Goal: Task Accomplishment & Management: Use online tool/utility

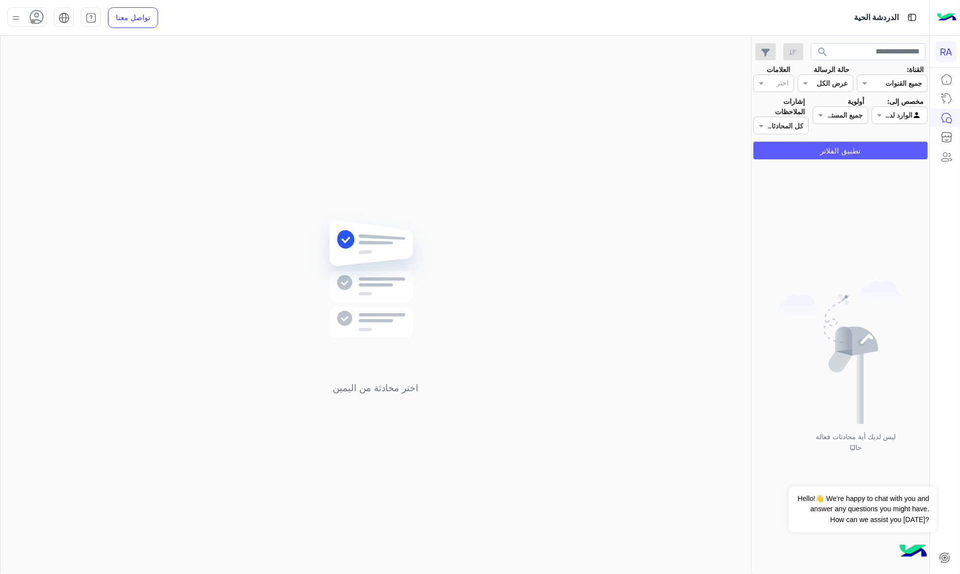
click at [882, 156] on button "تطبيق الفلاتر" at bounding box center [840, 151] width 174 height 18
click at [899, 118] on input "text" at bounding box center [910, 115] width 23 height 10
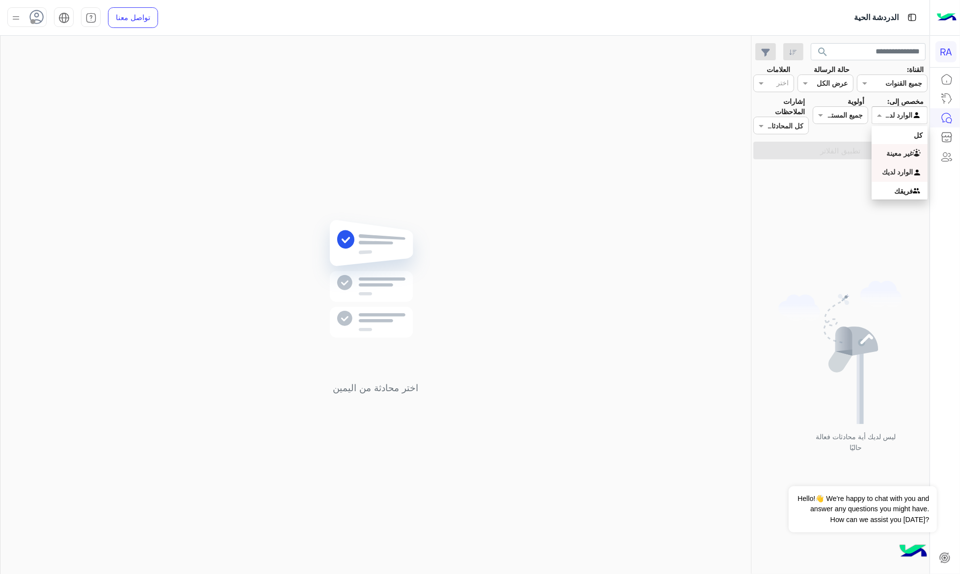
click at [899, 152] on b "غير معينة" at bounding box center [899, 153] width 26 height 8
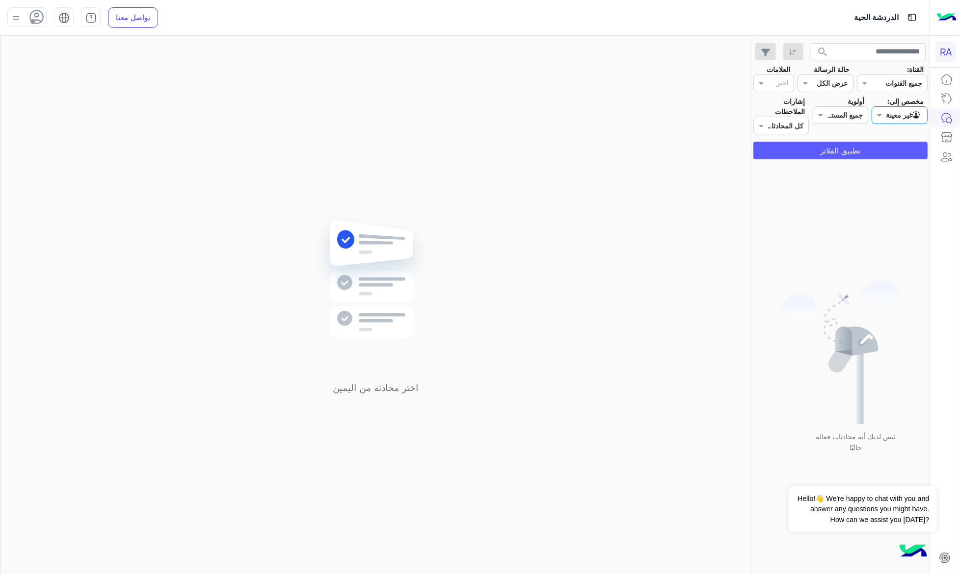
click at [899, 152] on button "تطبيق الفلاتر" at bounding box center [840, 151] width 174 height 18
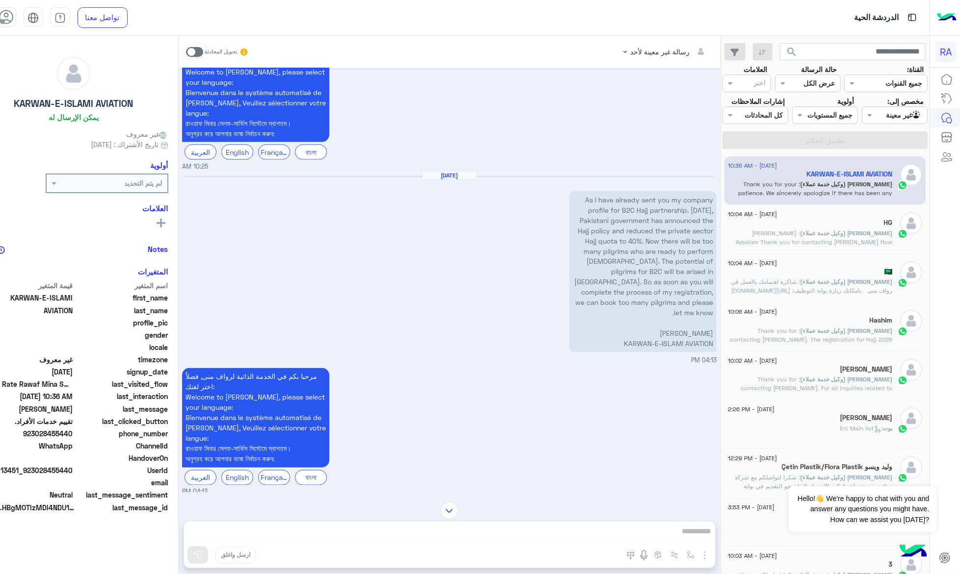
scroll to position [1706, 0]
